Goal: Task Accomplishment & Management: Manage account settings

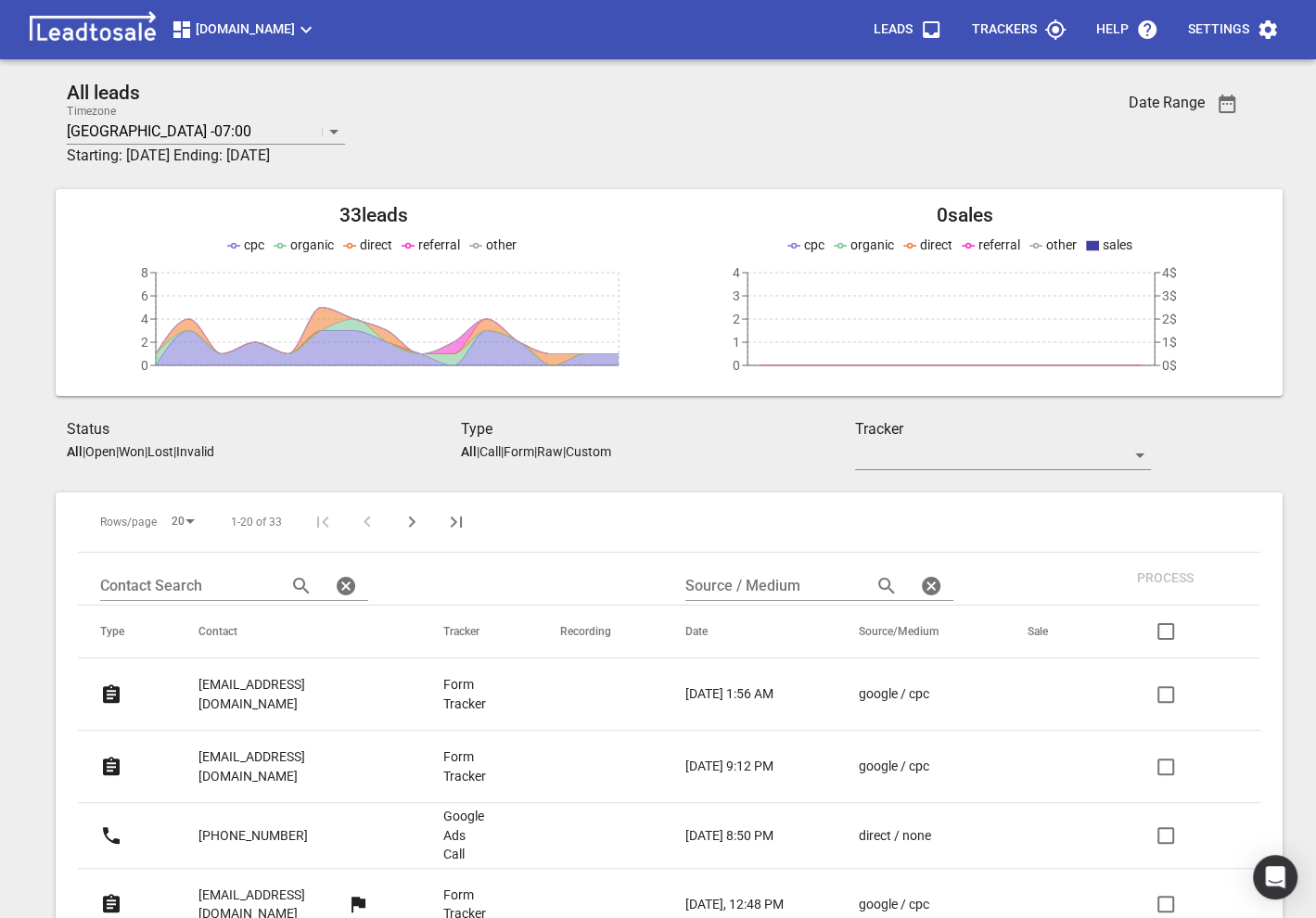
click at [247, 678] on p "[EMAIL_ADDRESS][DOMAIN_NAME]" at bounding box center [284, 694] width 170 height 38
click at [256, 748] on p "[EMAIL_ADDRESS][DOMAIN_NAME]" at bounding box center [284, 767] width 170 height 38
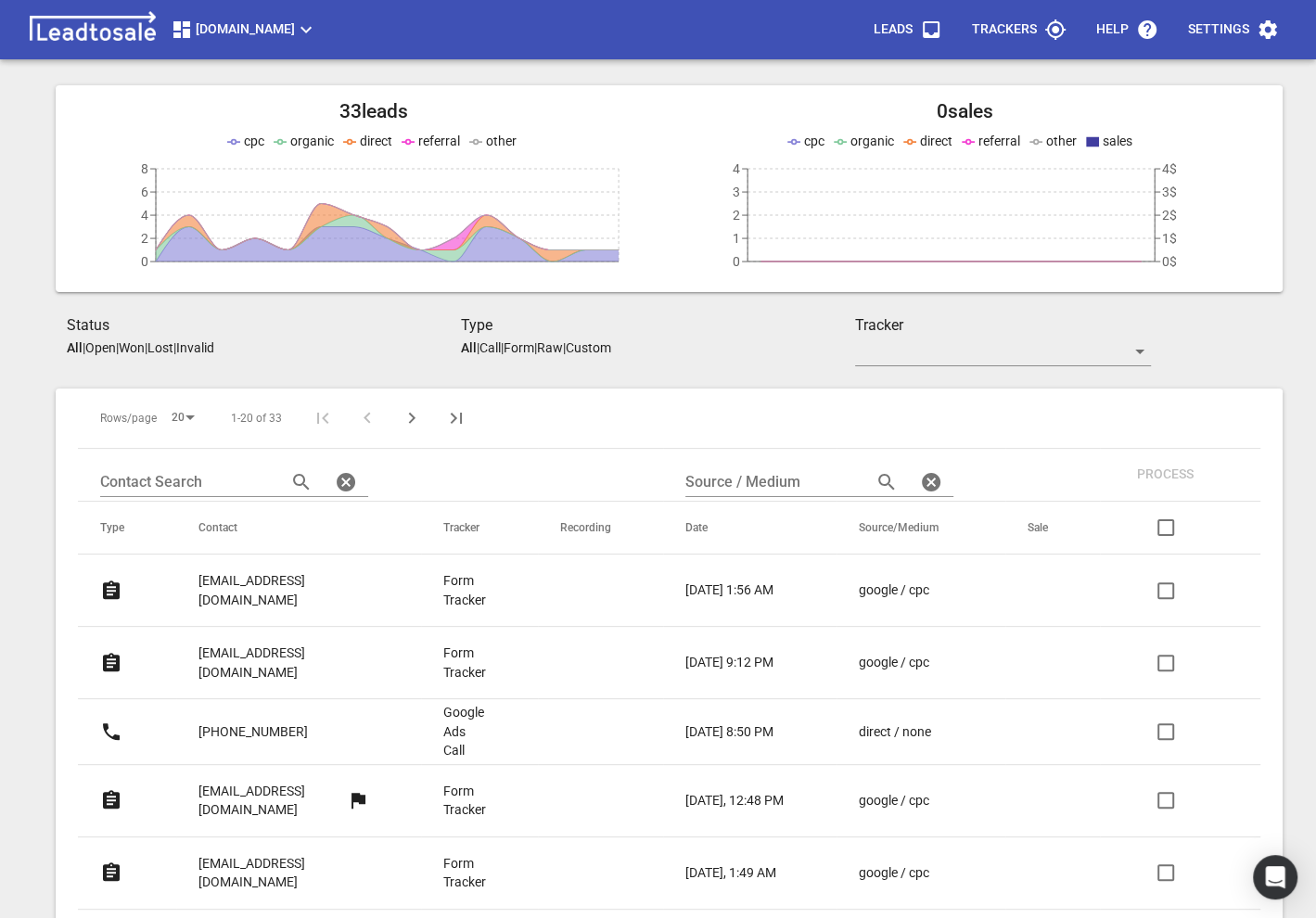
scroll to position [109, 0]
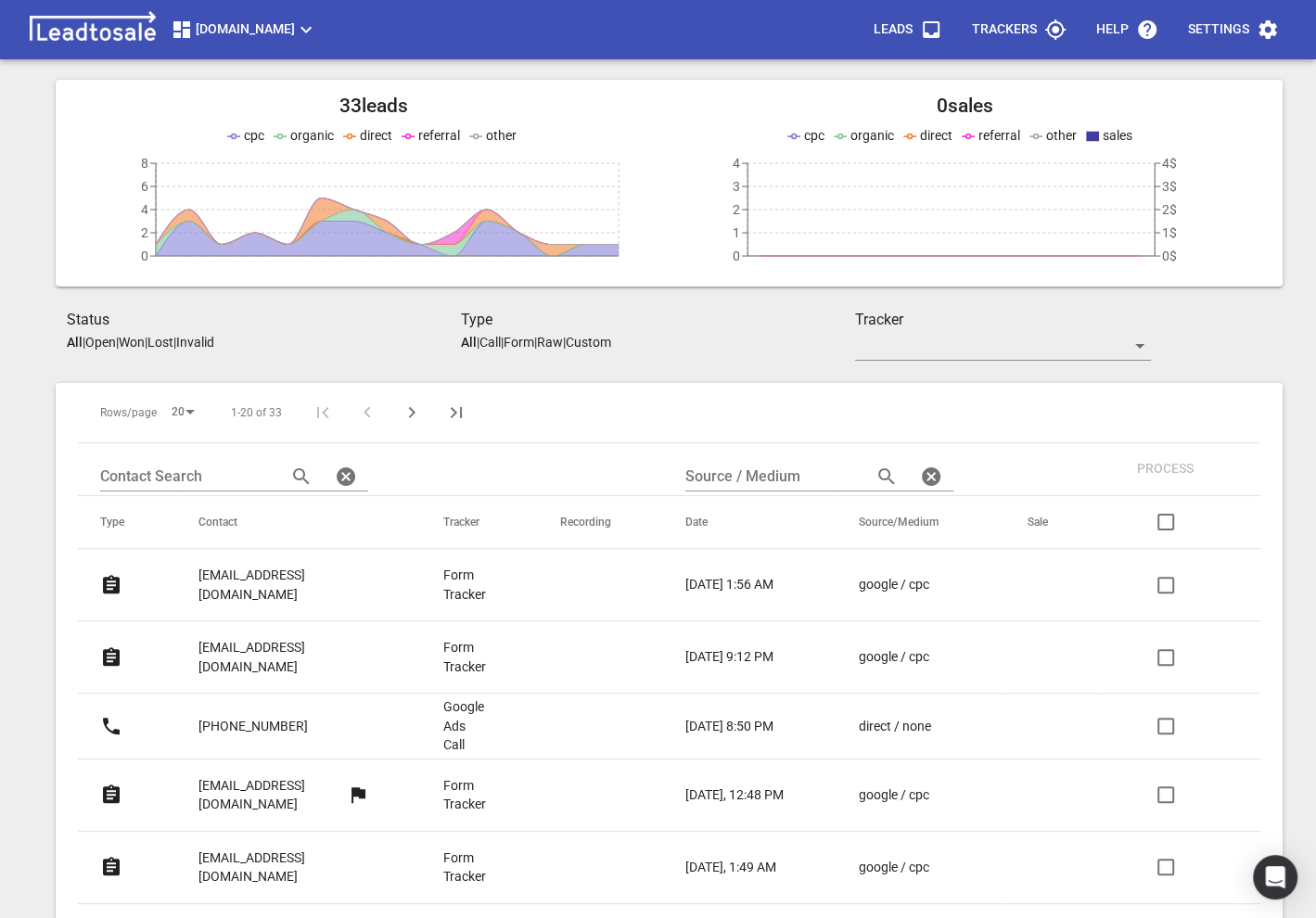
click at [249, 638] on p "[EMAIL_ADDRESS][DOMAIN_NAME]" at bounding box center [284, 657] width 170 height 38
